Goal: Task Accomplishment & Management: Manage account settings

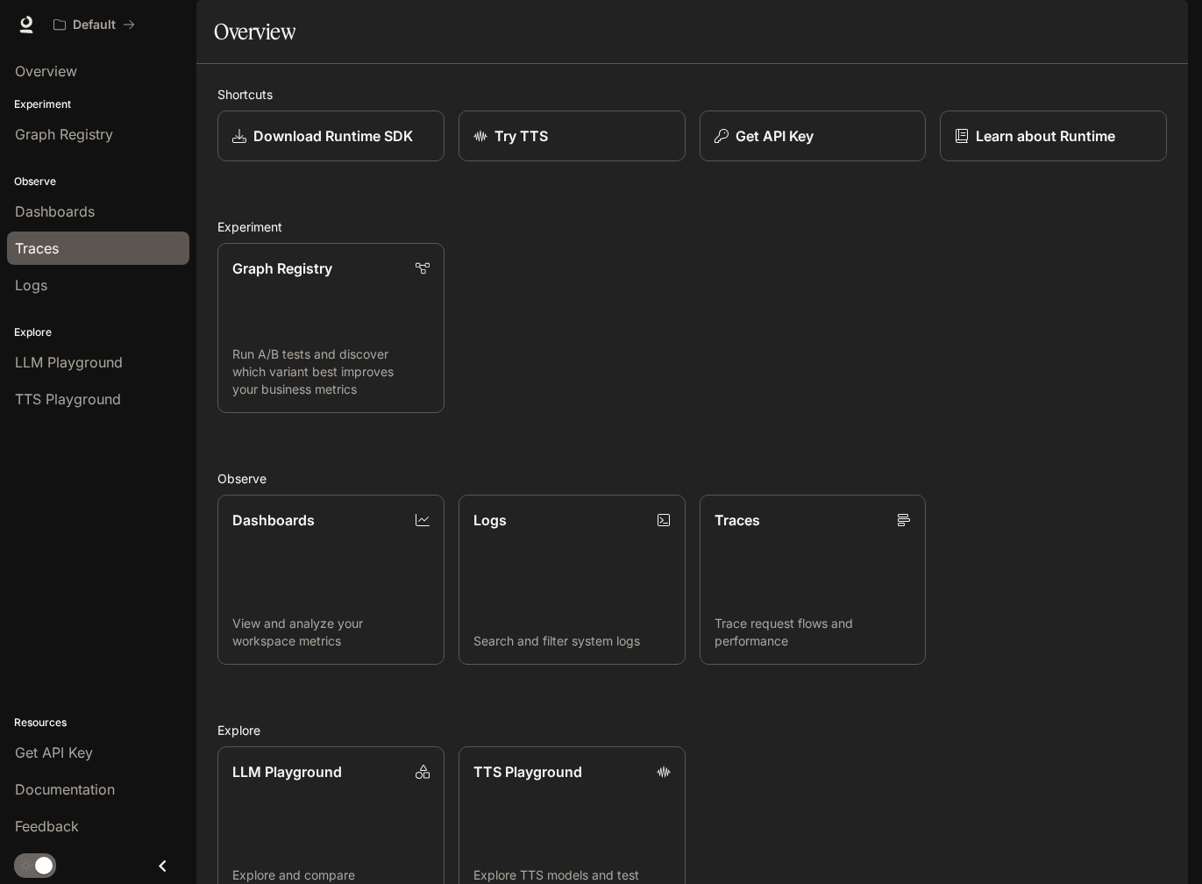
click at [143, 252] on div "Traces" at bounding box center [98, 248] width 167 height 21
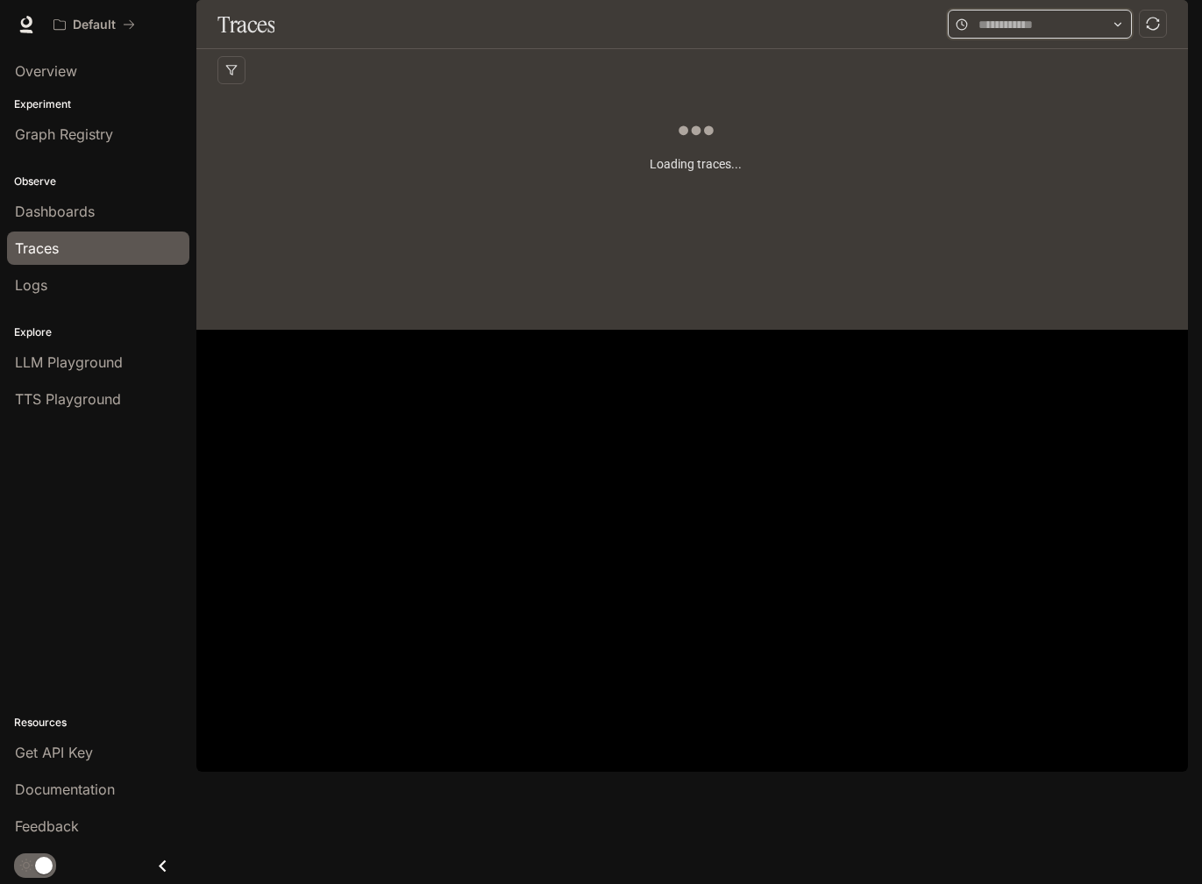
click at [1053, 34] on input "text" at bounding box center [1039, 24] width 123 height 19
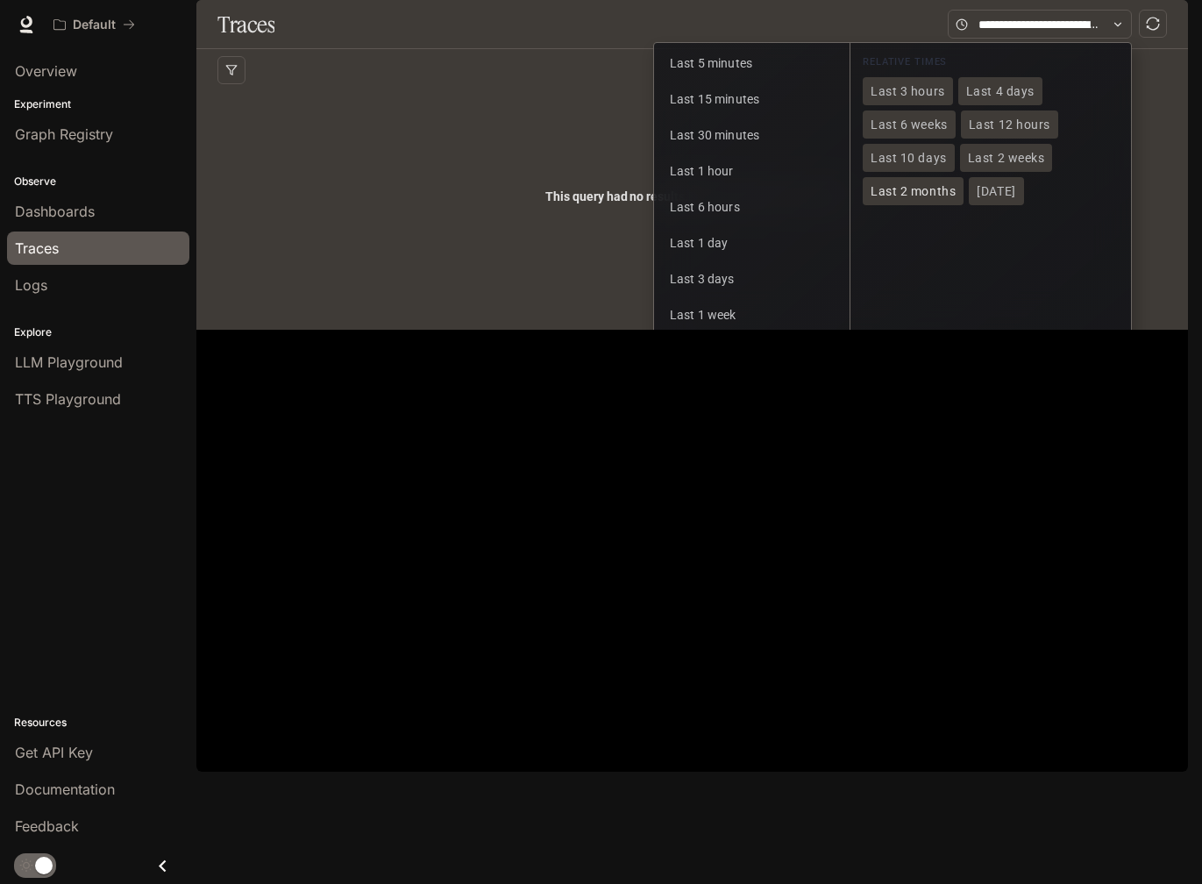
click at [924, 199] on span "Last 2 months" at bounding box center [912, 191] width 85 height 15
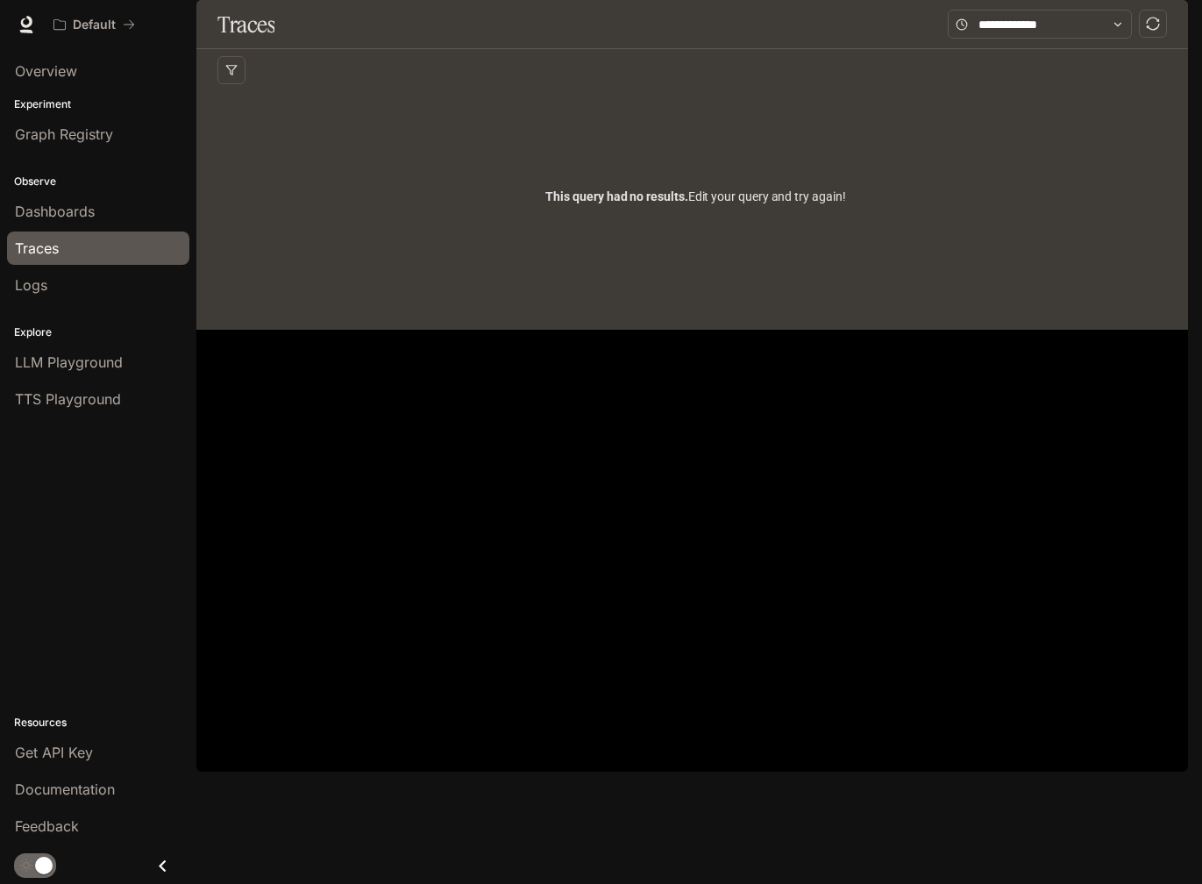
click at [1162, 25] on icon "button" at bounding box center [1163, 25] width 14 height 14
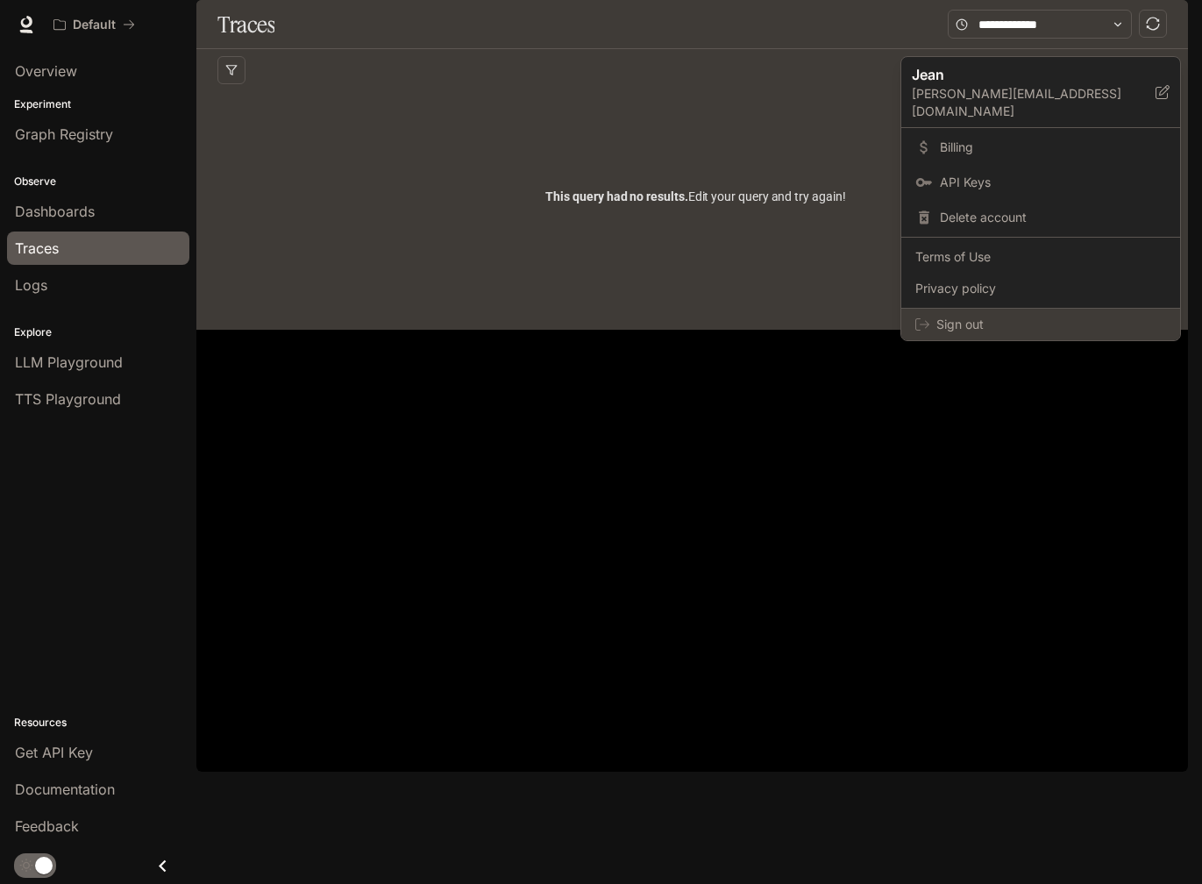
click at [981, 316] on span "Sign out" at bounding box center [1051, 325] width 230 height 18
